Goal: Find contact information: Find contact information

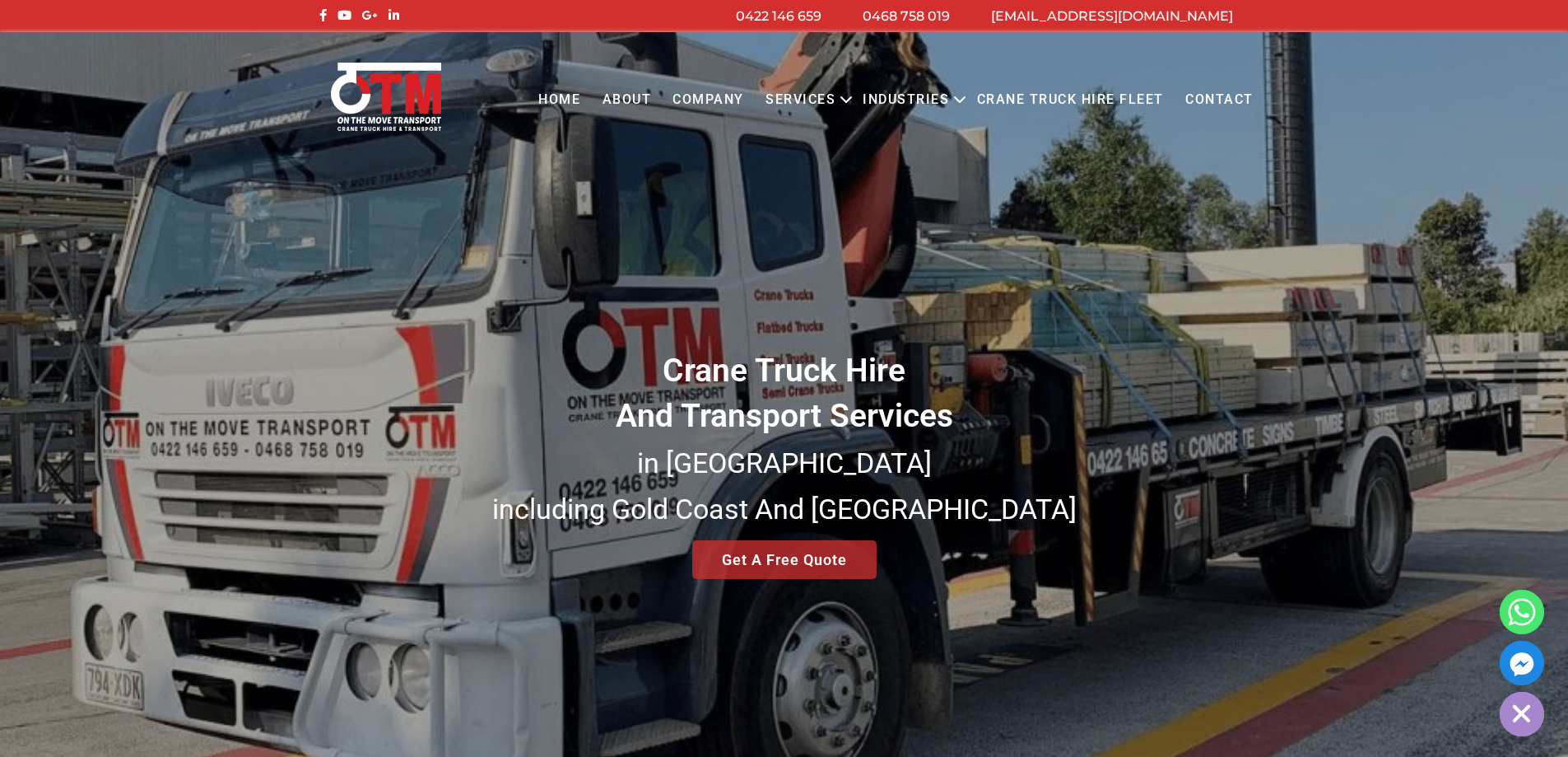
click at [1220, 98] on link "Contact" at bounding box center [1220, 100] width 90 height 45
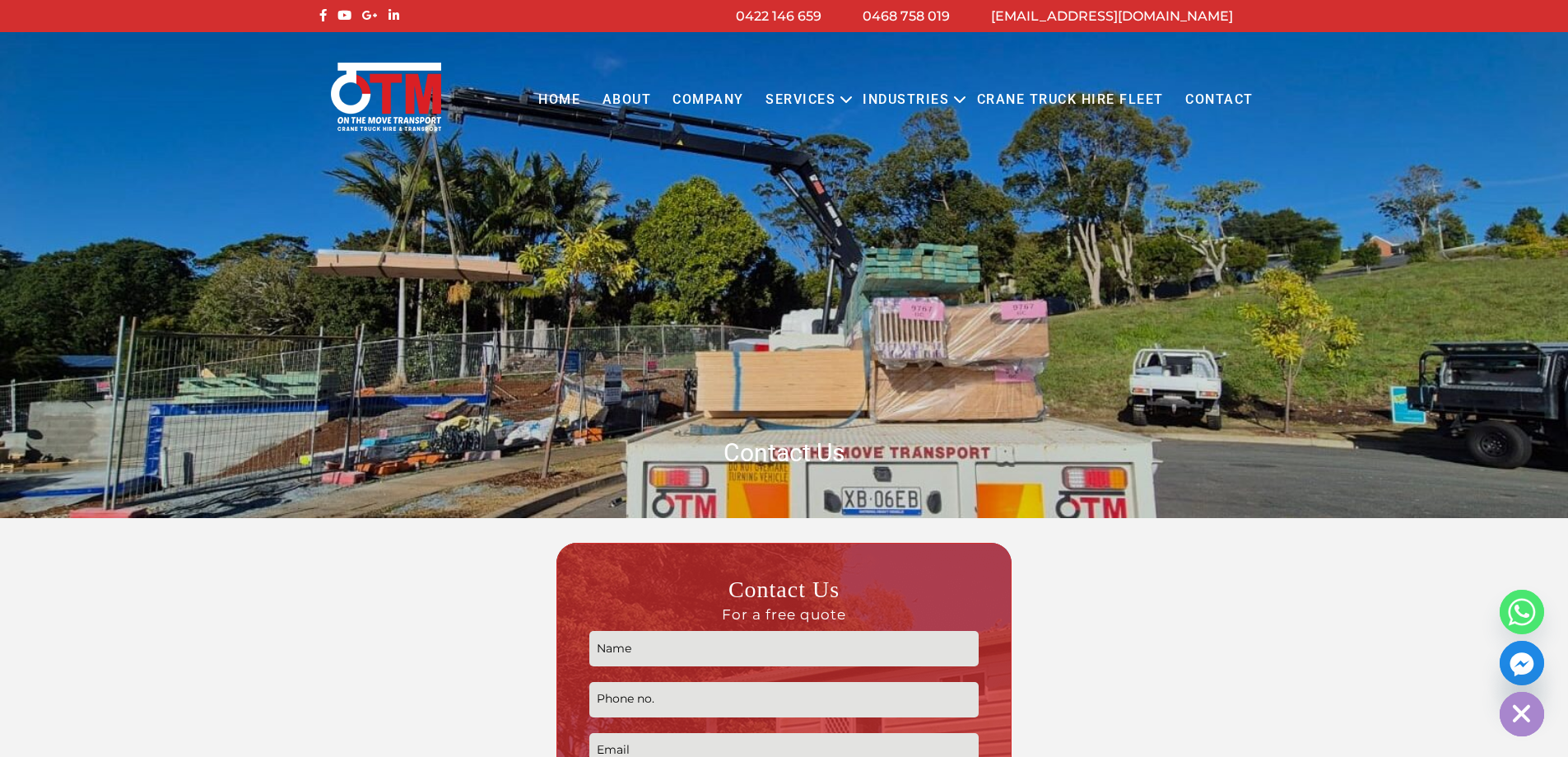
click at [616, 96] on link "About" at bounding box center [627, 100] width 71 height 45
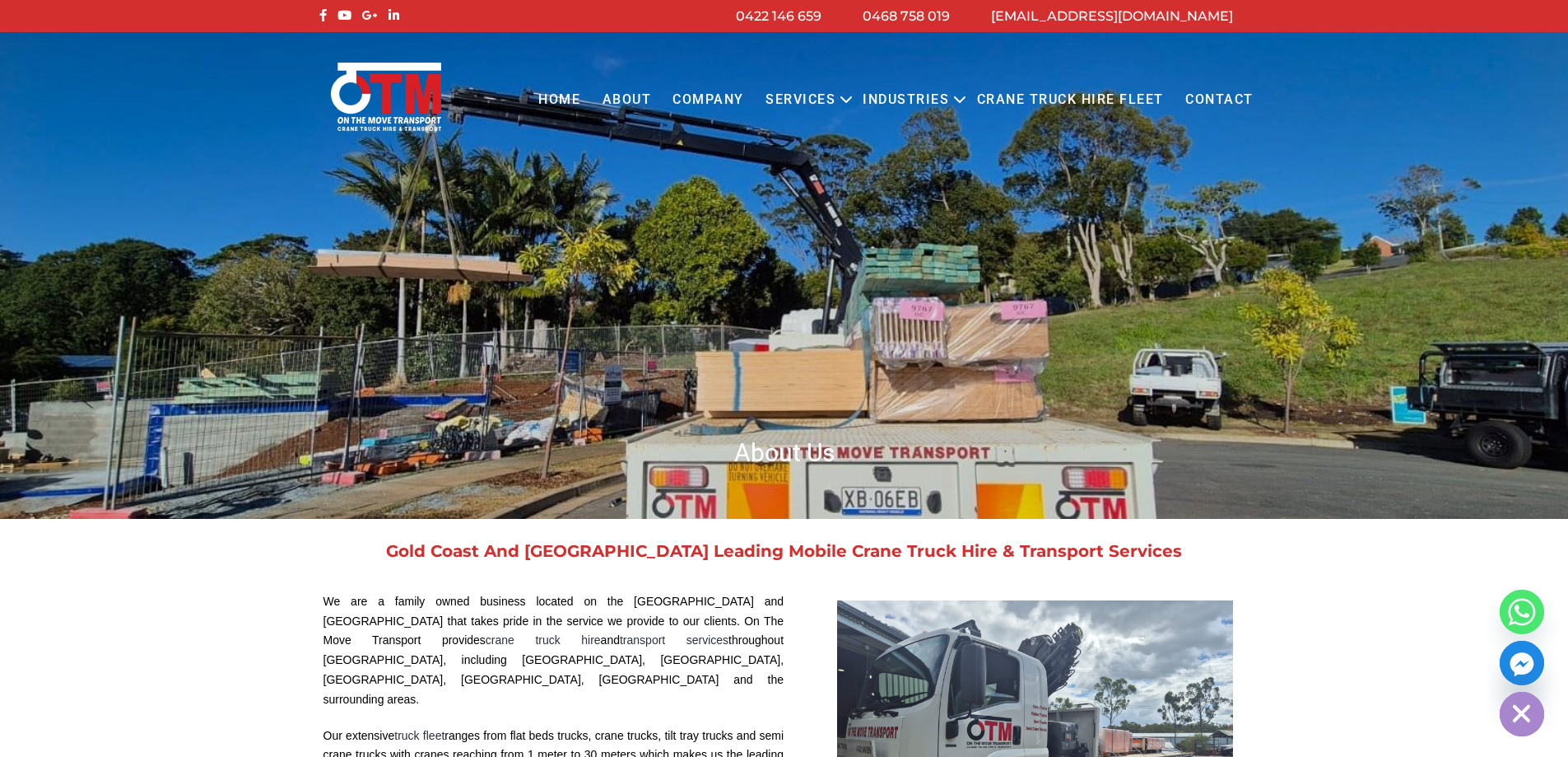
click at [1220, 90] on link "Contact" at bounding box center [1220, 100] width 90 height 45
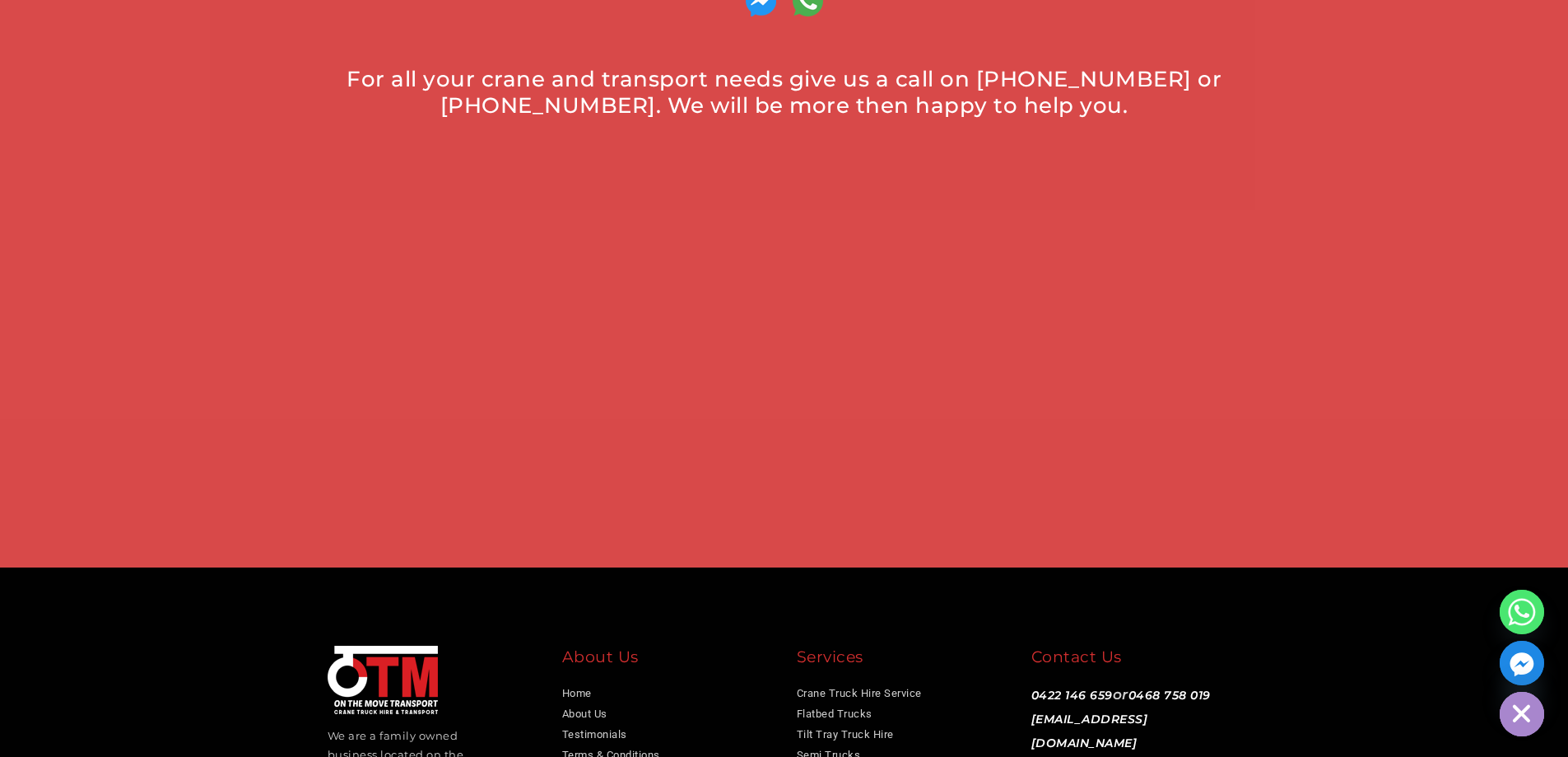
scroll to position [1071, 0]
